Goal: Information Seeking & Learning: Learn about a topic

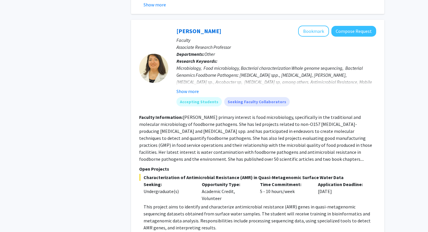
scroll to position [987, 0]
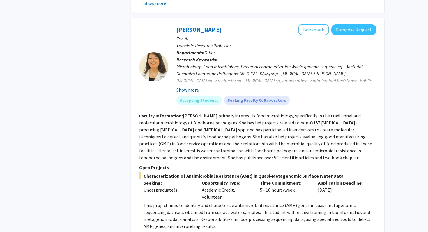
click at [193, 86] on button "Show more" at bounding box center [187, 89] width 22 height 7
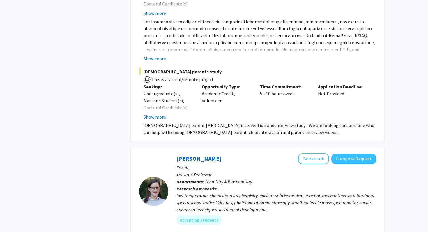
scroll to position [2105, 0]
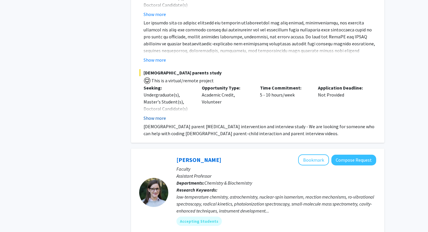
click at [158, 115] on button "Show more" at bounding box center [155, 118] width 22 height 7
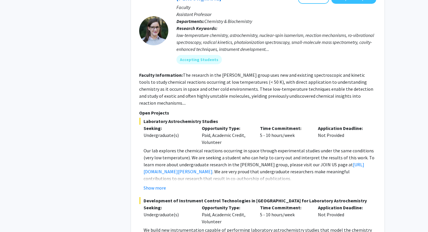
click at [158, 125] on p "Seeking:" at bounding box center [168, 128] width 49 height 7
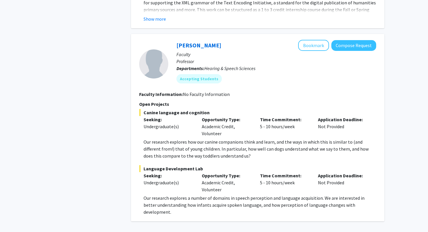
scroll to position [2855, 0]
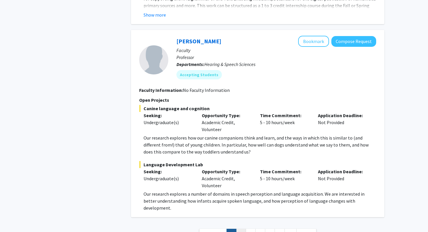
click at [242, 229] on link "2" at bounding box center [241, 234] width 10 height 10
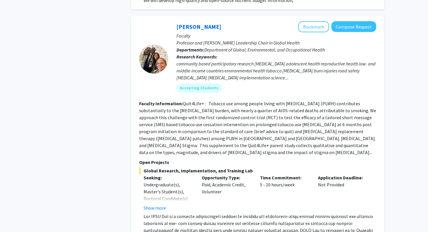
scroll to position [485, 0]
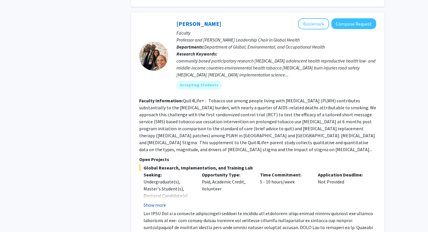
click at [164, 202] on button "Show more" at bounding box center [155, 205] width 22 height 7
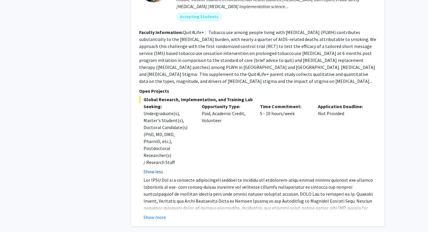
scroll to position [558, 0]
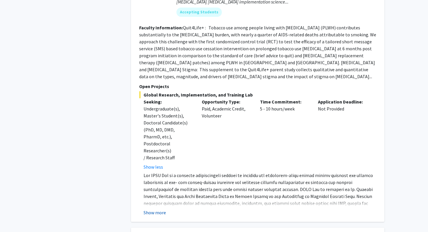
click at [159, 209] on button "Show more" at bounding box center [155, 212] width 22 height 7
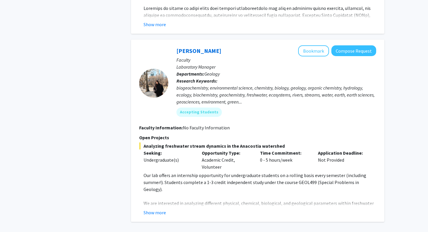
scroll to position [2092, 0]
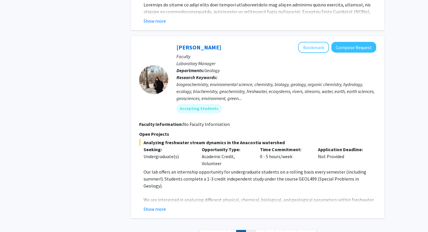
click at [249, 230] on link "3" at bounding box center [251, 235] width 10 height 10
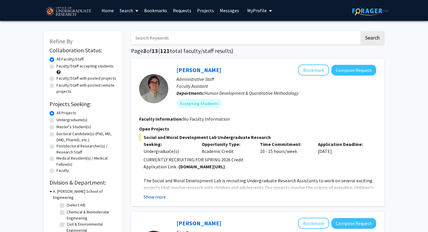
click at [147, 194] on button "Show more" at bounding box center [155, 197] width 22 height 7
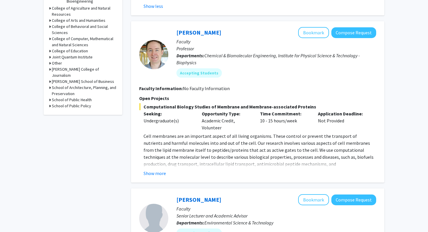
scroll to position [256, 0]
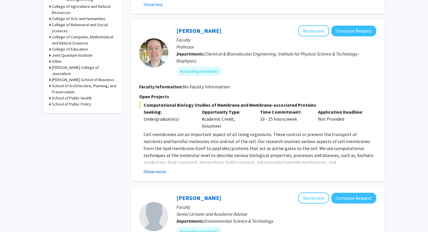
click at [156, 173] on button "Show more" at bounding box center [155, 171] width 22 height 7
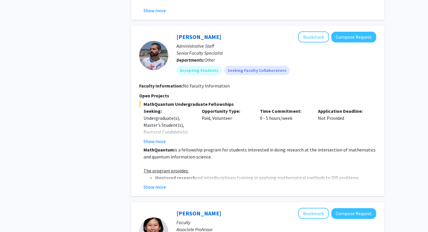
scroll to position [613, 0]
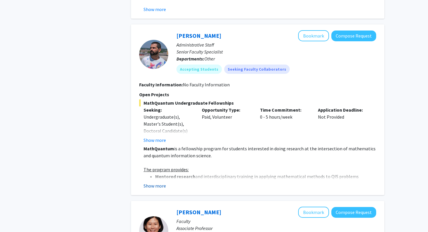
click at [156, 183] on button "Show more" at bounding box center [155, 186] width 22 height 7
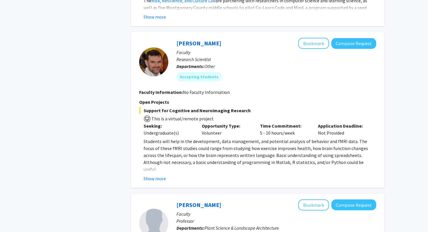
scroll to position [1197, 0]
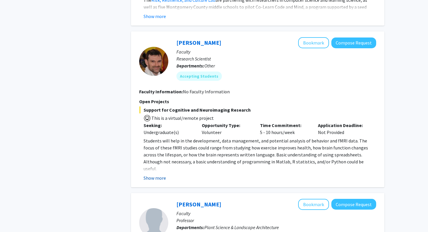
click at [162, 175] on button "Show more" at bounding box center [155, 178] width 22 height 7
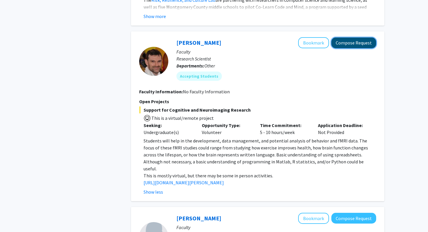
click at [345, 38] on button "Compose Request" at bounding box center [353, 43] width 45 height 11
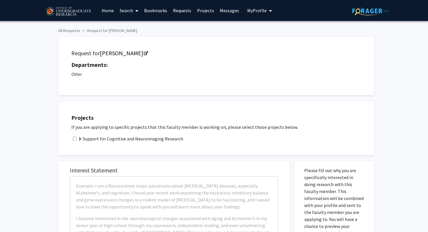
checkbox input "true"
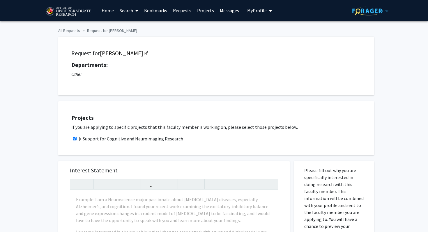
click at [231, 11] on link "Messages" at bounding box center [229, 10] width 25 height 20
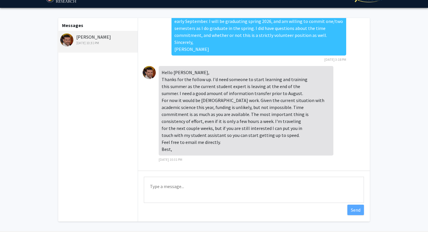
scroll to position [15, 0]
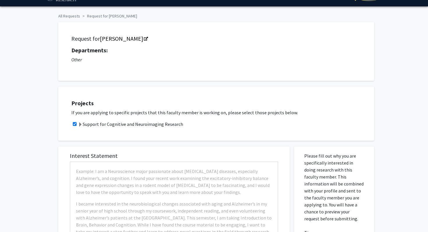
checkbox input "true"
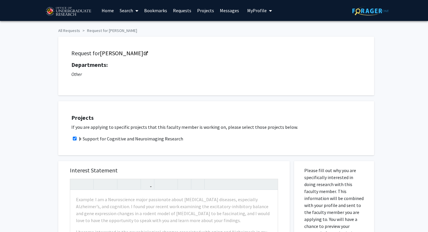
click at [125, 15] on link "Search" at bounding box center [129, 10] width 24 height 20
click at [132, 29] on span "Faculty/Staff" at bounding box center [138, 27] width 43 height 12
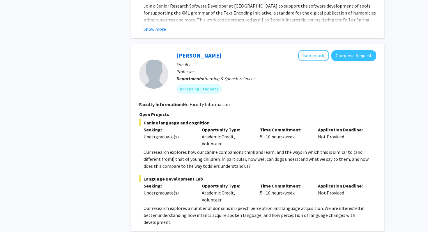
scroll to position [2822, 0]
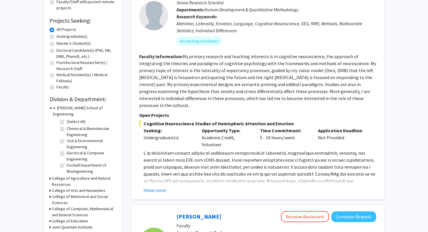
scroll to position [84, 0]
click at [162, 187] on button "Show more" at bounding box center [155, 190] width 22 height 7
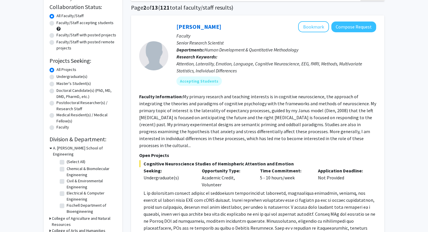
scroll to position [39, 0]
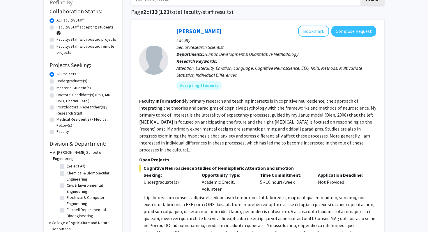
click at [305, 66] on div "Attention, Laterality, Emotion, Language, Cognitive Neuroscience, EEG, fMRI, Me…" at bounding box center [276, 72] width 200 height 14
copy div "EEG"
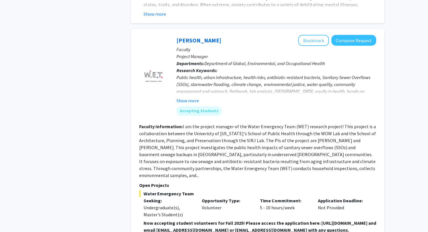
scroll to position [1798, 0]
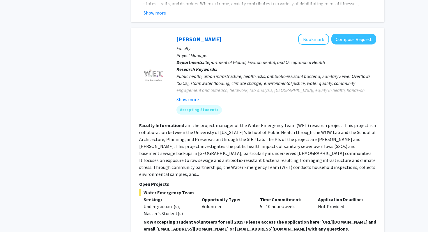
click at [295, 123] on fg-read-more "I am the project manager of the Water Emergency Team (WET) research project! Th…" at bounding box center [257, 150] width 237 height 55
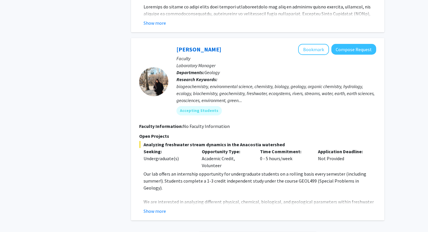
scroll to position [2052, 0]
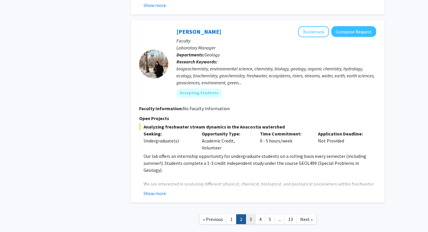
click at [252, 215] on link "3" at bounding box center [251, 220] width 10 height 10
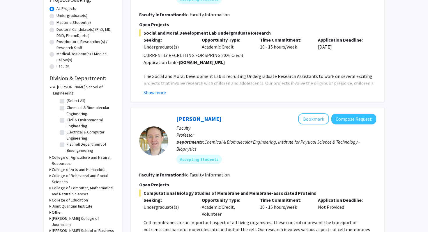
scroll to position [88, 0]
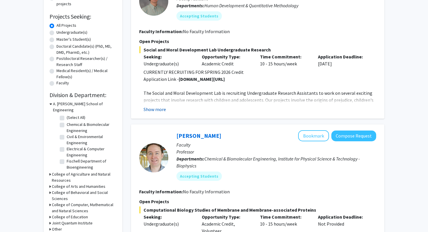
click at [158, 107] on button "Show more" at bounding box center [155, 109] width 22 height 7
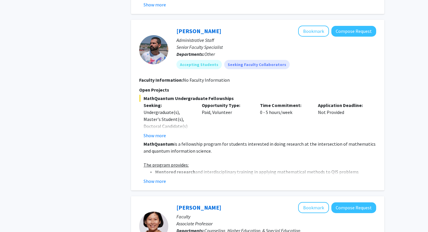
scroll to position [588, 0]
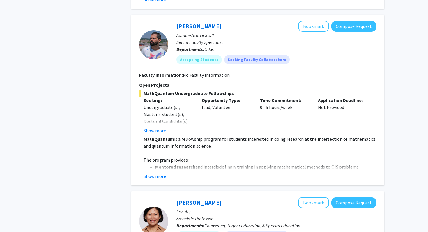
click at [158, 172] on fg-read-more "MathQuantum is a fellowship program for students interested in doing research a…" at bounding box center [257, 158] width 237 height 44
click at [156, 178] on button "Show more" at bounding box center [155, 176] width 22 height 7
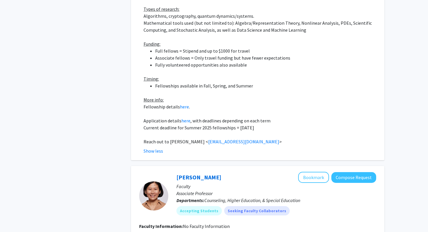
scroll to position [852, 0]
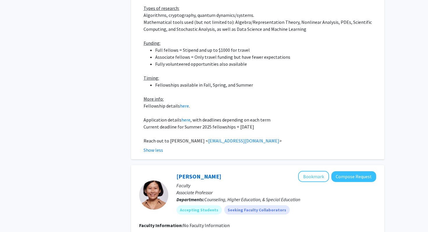
click at [221, 109] on p at bounding box center [260, 112] width 233 height 7
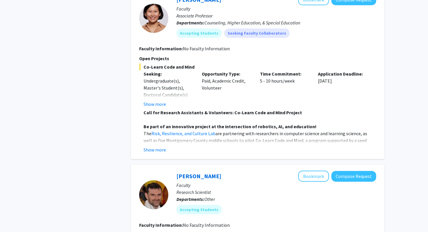
scroll to position [1038, 0]
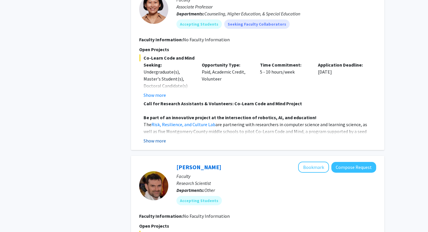
click at [163, 137] on button "Show more" at bounding box center [155, 140] width 22 height 7
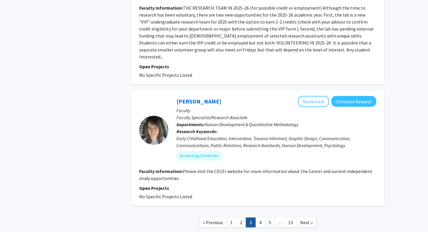
scroll to position [2054, 0]
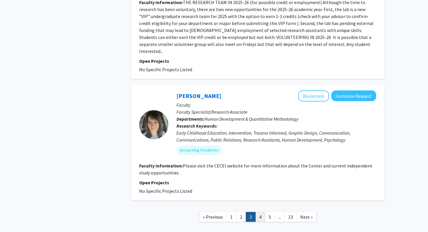
click at [258, 212] on link "4" at bounding box center [260, 217] width 10 height 10
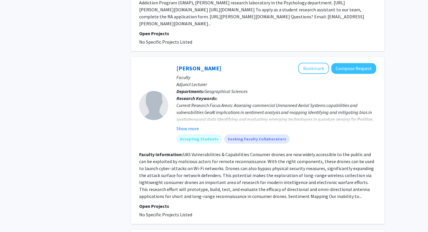
scroll to position [986, 0]
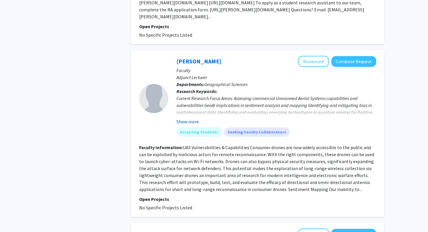
click at [190, 118] on button "Show more" at bounding box center [187, 121] width 22 height 7
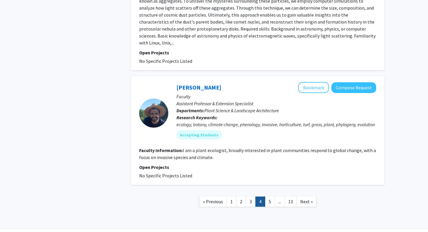
scroll to position [1304, 0]
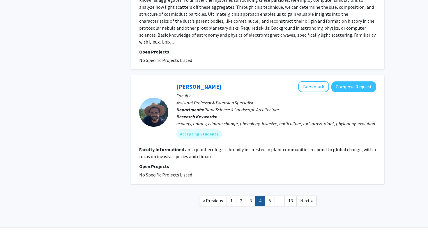
click at [251, 171] on fg-project-list "No Specific Projects Listed" at bounding box center [257, 174] width 237 height 7
click at [265, 196] on link "4" at bounding box center [260, 201] width 10 height 10
click at [266, 196] on link "5" at bounding box center [270, 201] width 10 height 10
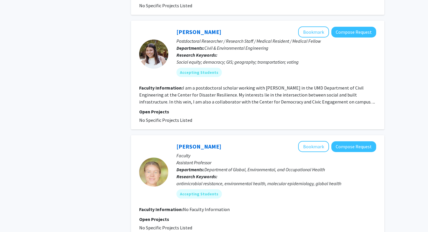
scroll to position [757, 0]
